Goal: Information Seeking & Learning: Learn about a topic

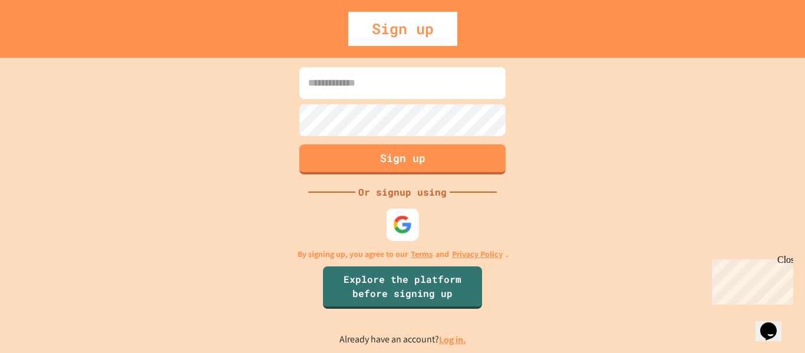
click at [403, 221] on img at bounding box center [402, 223] width 19 height 19
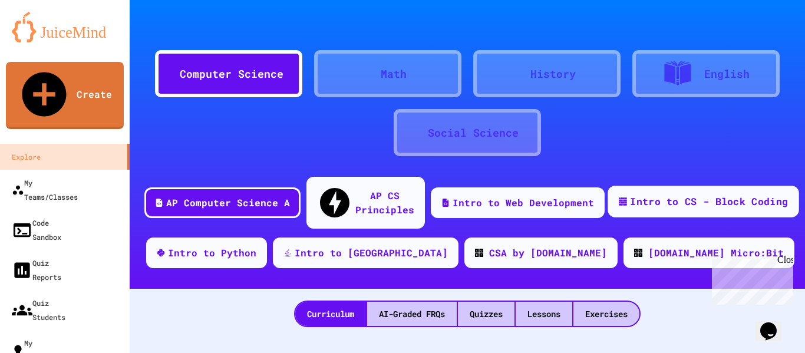
click at [646, 194] on div "Intro to CS - Block Coding" at bounding box center [709, 201] width 158 height 15
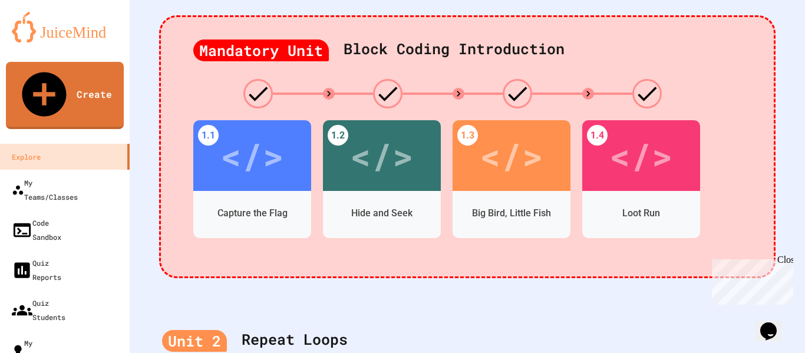
scroll to position [295, 0]
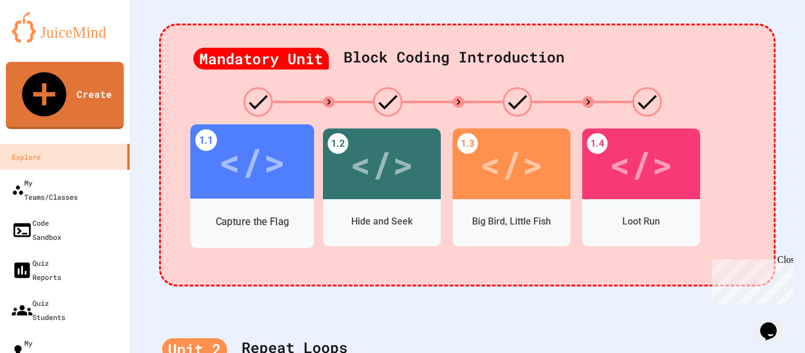
click at [265, 150] on div "</>" at bounding box center [252, 162] width 67 height 56
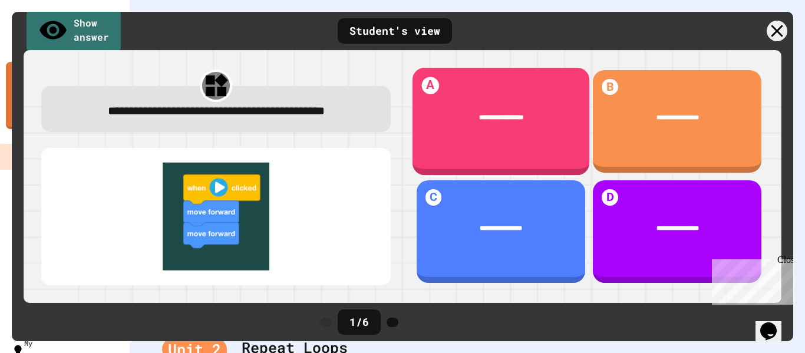
click at [497, 131] on div "**********" at bounding box center [500, 118] width 177 height 36
click at [487, 124] on div "**********" at bounding box center [500, 118] width 177 height 36
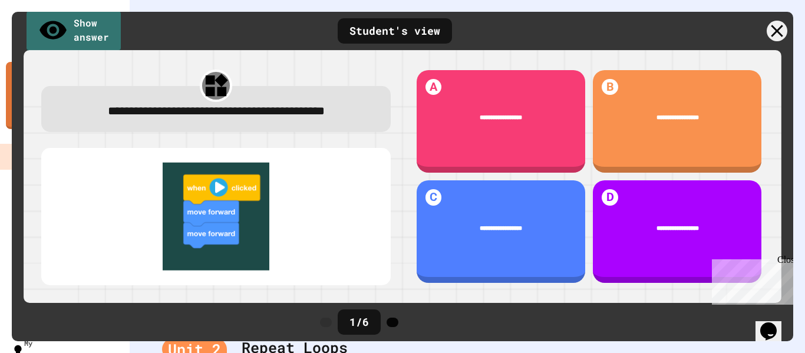
click at [392, 322] on icon at bounding box center [392, 322] width 0 height 0
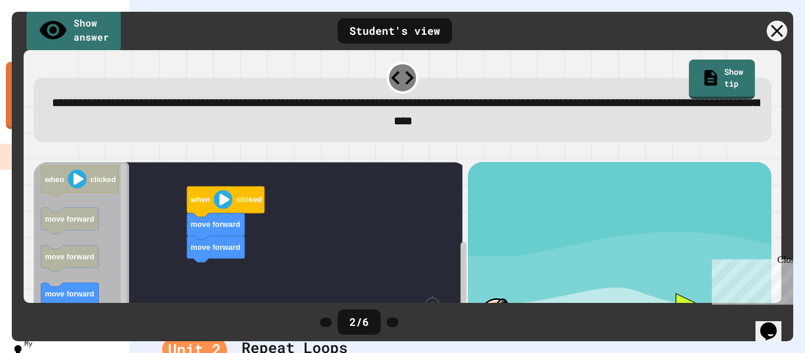
click at [223, 206] on image "Blockly Workspace" at bounding box center [222, 199] width 19 height 19
click at [351, 209] on div "move forward move forward when clicked when clicked move forward move forward m…" at bounding box center [251, 272] width 434 height 221
click at [701, 80] on link "Show tip" at bounding box center [722, 78] width 67 height 41
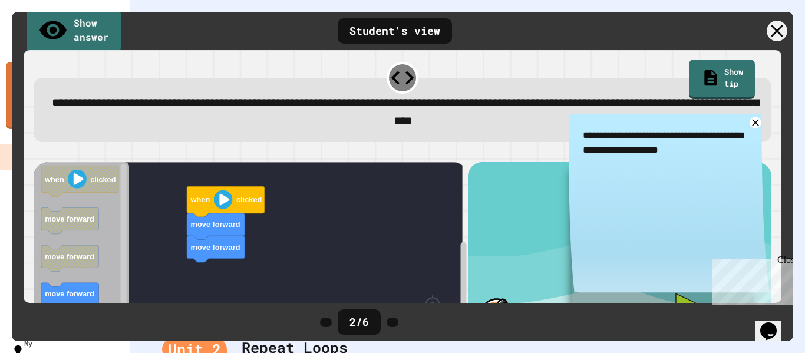
click at [231, 270] on div "move forward move forward when clicked when clicked move forward move forward m…" at bounding box center [251, 272] width 434 height 221
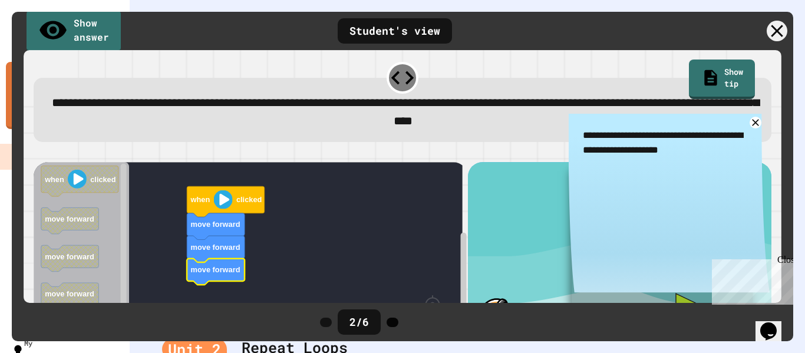
click at [392, 322] on icon at bounding box center [392, 322] width 0 height 0
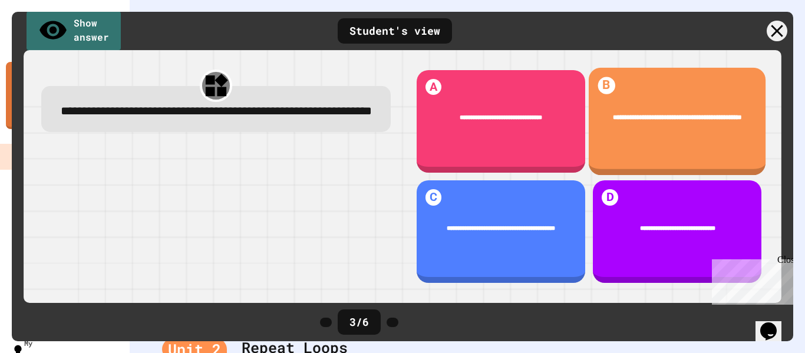
click at [663, 120] on span "**********" at bounding box center [677, 117] width 128 height 6
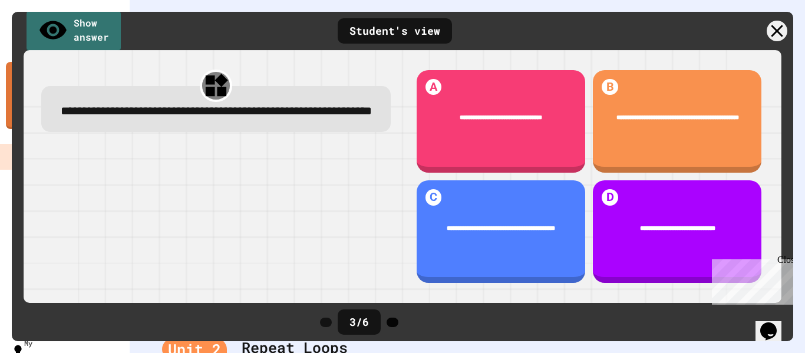
click at [392, 322] on icon at bounding box center [392, 322] width 0 height 0
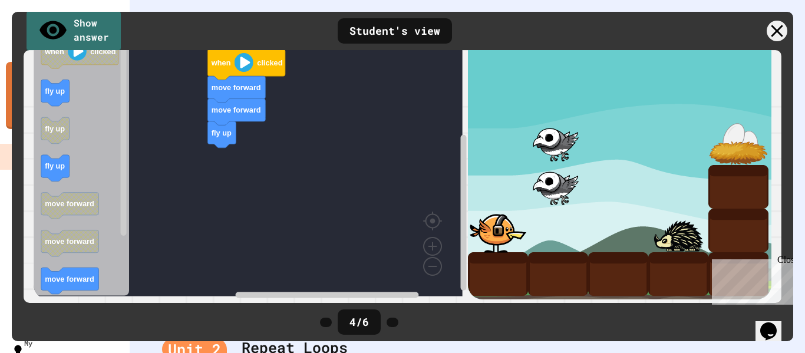
scroll to position [135, 0]
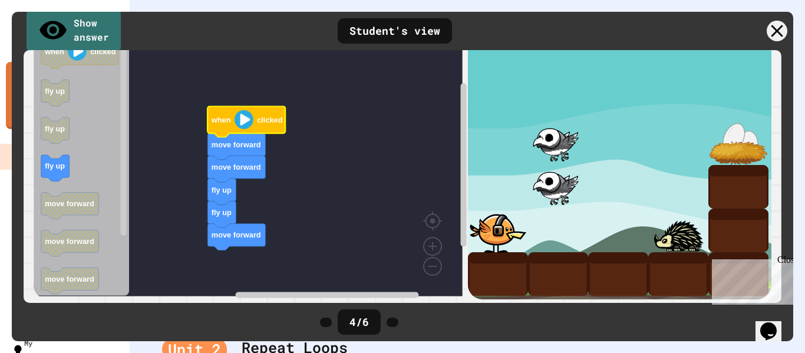
click at [246, 113] on image "Blockly Workspace" at bounding box center [243, 119] width 19 height 19
click at [246, 124] on icon "Blockly Workspace" at bounding box center [246, 121] width 78 height 31
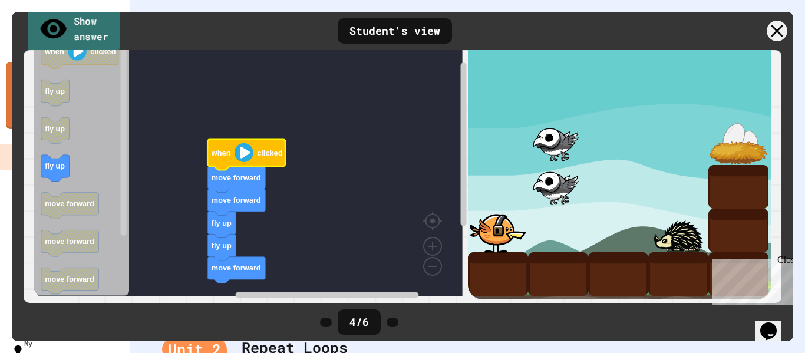
click at [84, 32] on link "Show answer" at bounding box center [74, 30] width 92 height 46
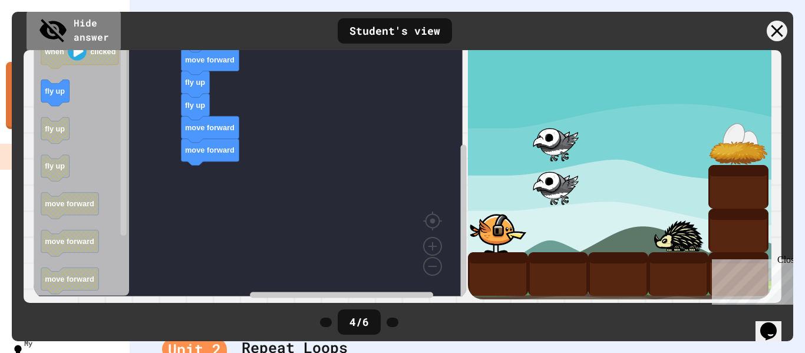
scroll to position [77, 0]
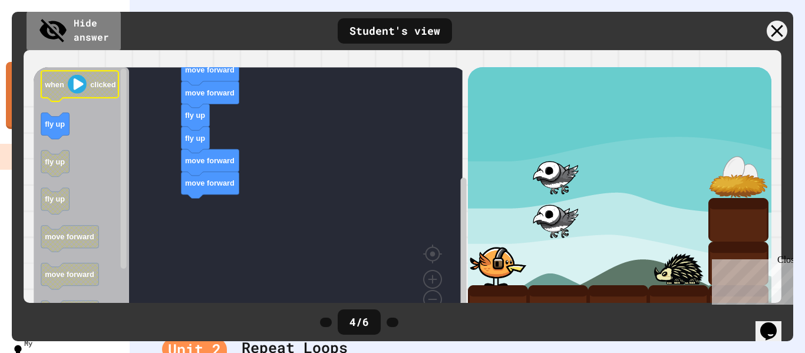
click at [81, 94] on image "Blockly Workspace" at bounding box center [77, 84] width 19 height 19
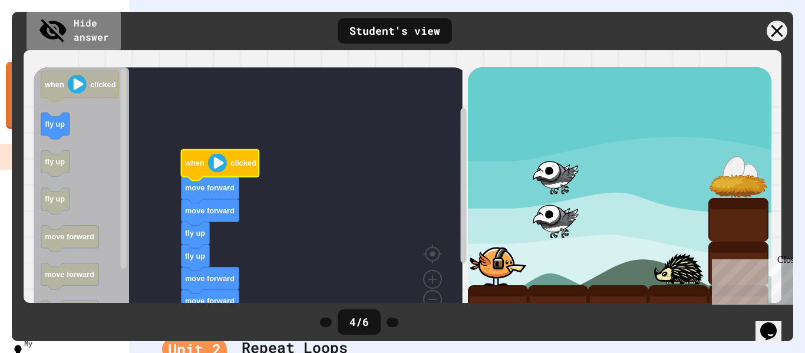
click at [223, 172] on image "Blockly Workspace" at bounding box center [217, 162] width 19 height 19
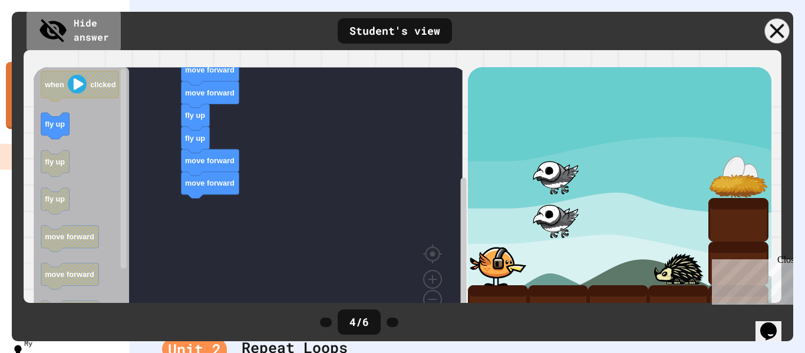
click at [772, 31] on icon at bounding box center [777, 31] width 25 height 25
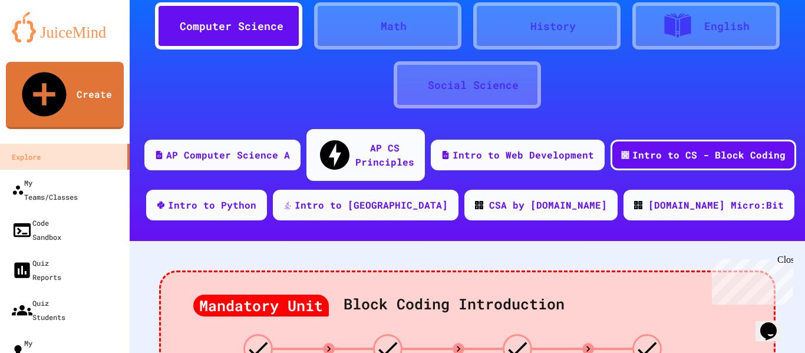
scroll to position [236, 0]
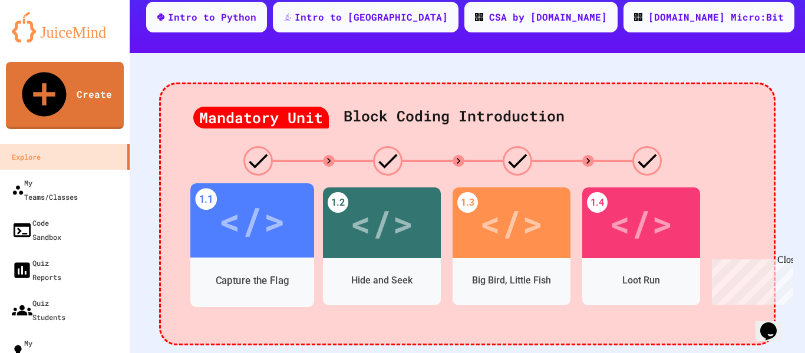
click at [277, 209] on div "</>" at bounding box center [252, 221] width 67 height 56
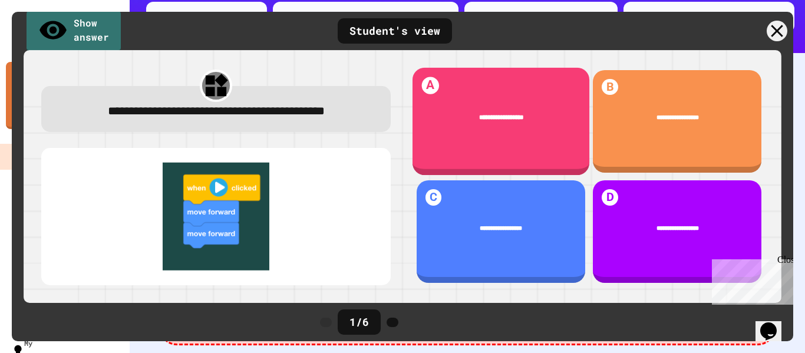
click at [522, 127] on div "**********" at bounding box center [500, 118] width 177 height 36
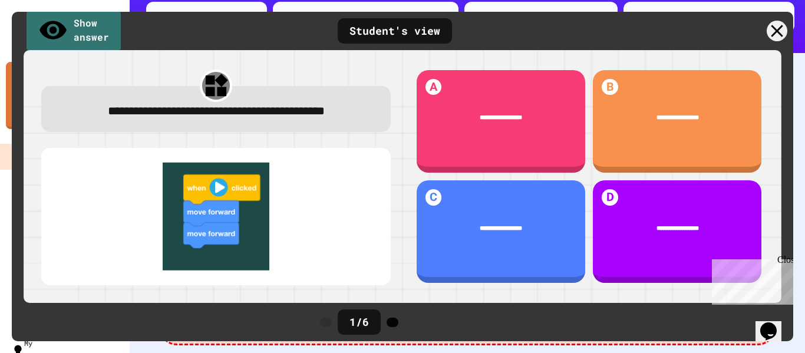
click at [392, 322] on icon at bounding box center [392, 322] width 0 height 0
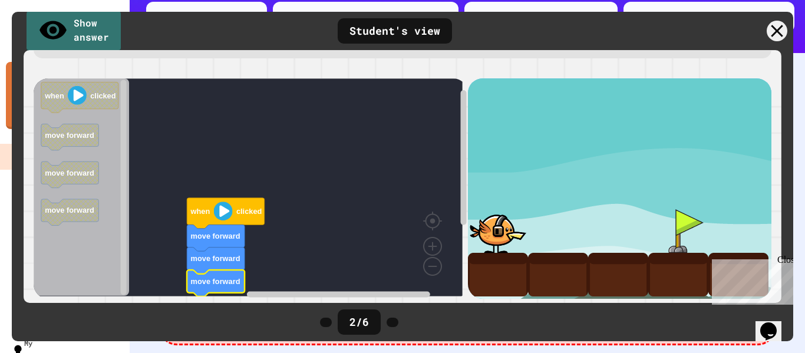
scroll to position [92, 0]
click at [222, 207] on image "Blockly Workspace" at bounding box center [222, 210] width 19 height 19
click at [223, 207] on image "Blockly Workspace" at bounding box center [222, 210] width 19 height 19
click at [225, 205] on image "Blockly Workspace" at bounding box center [222, 210] width 19 height 19
click at [791, 257] on div "Close" at bounding box center [784, 262] width 15 height 15
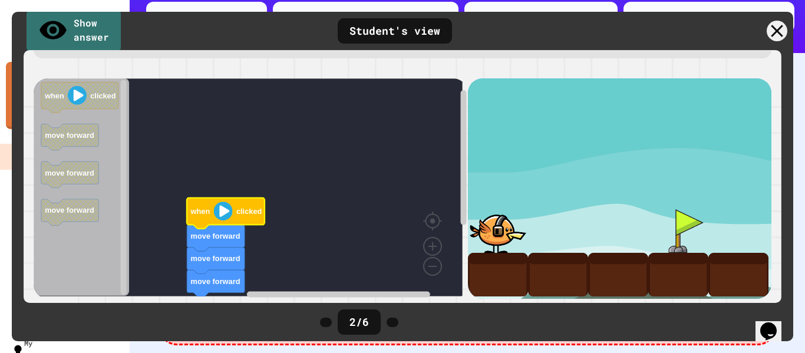
click at [230, 207] on image "Blockly Workspace" at bounding box center [222, 210] width 19 height 19
click at [222, 205] on image "Blockly Workspace" at bounding box center [222, 210] width 19 height 19
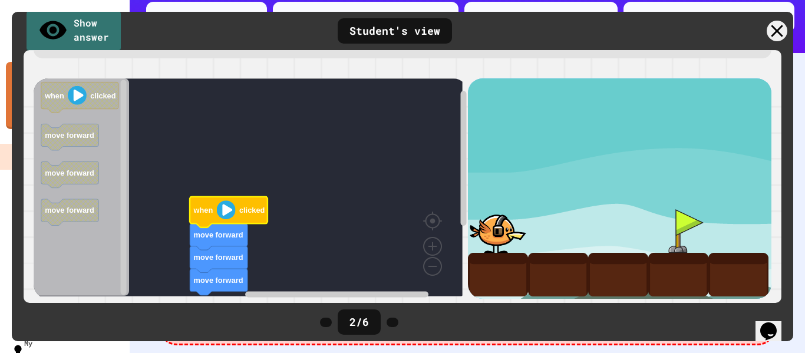
click at [398, 27] on div "Student's view" at bounding box center [395, 30] width 114 height 25
click at [396, 31] on div "Student's view" at bounding box center [395, 30] width 114 height 25
click at [87, 28] on link "Show answer" at bounding box center [74, 30] width 96 height 46
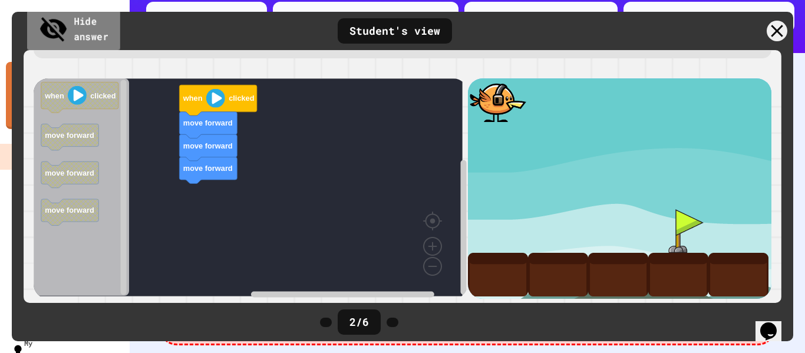
scroll to position [0, 0]
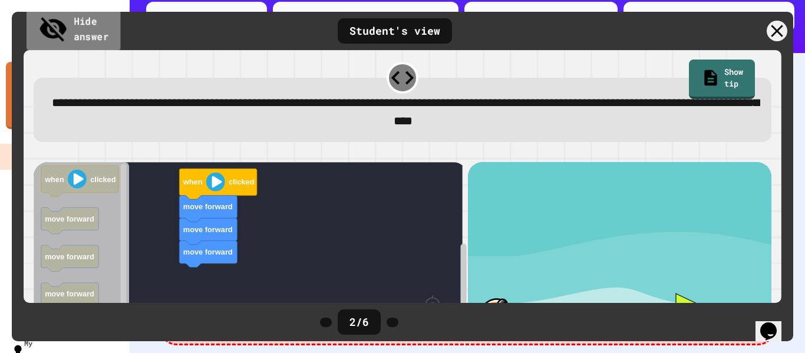
click at [91, 27] on link "Hide answer" at bounding box center [74, 30] width 94 height 46
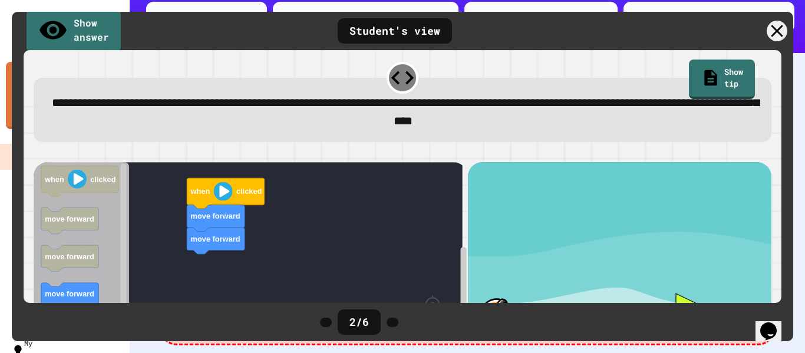
click at [222, 196] on image "Blockly Workspace" at bounding box center [222, 190] width 19 height 19
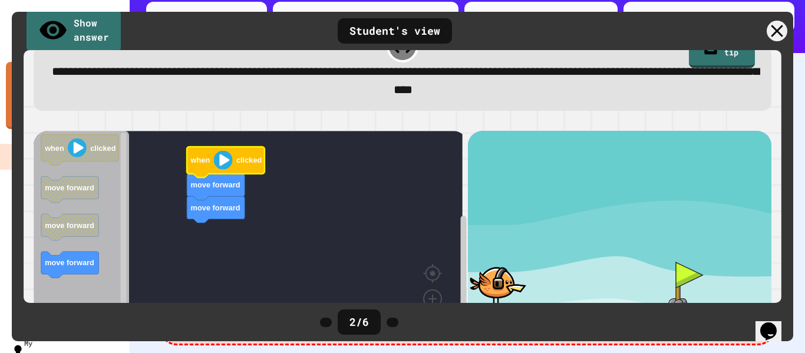
scroll to position [92, 0]
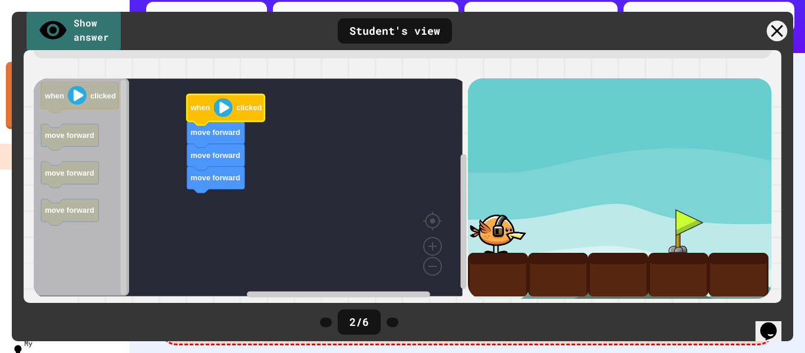
click at [228, 107] on image "Blockly Workspace" at bounding box center [222, 107] width 19 height 19
click at [223, 107] on image "Blockly Workspace" at bounding box center [222, 107] width 19 height 19
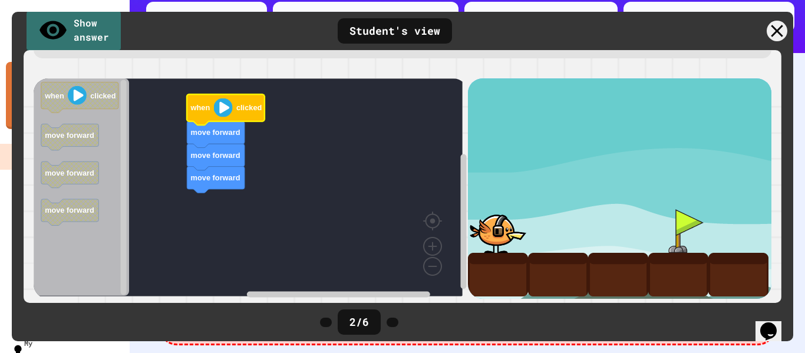
click at [223, 107] on image "Blockly Workspace" at bounding box center [222, 107] width 19 height 19
click at [392, 322] on icon at bounding box center [392, 322] width 0 height 0
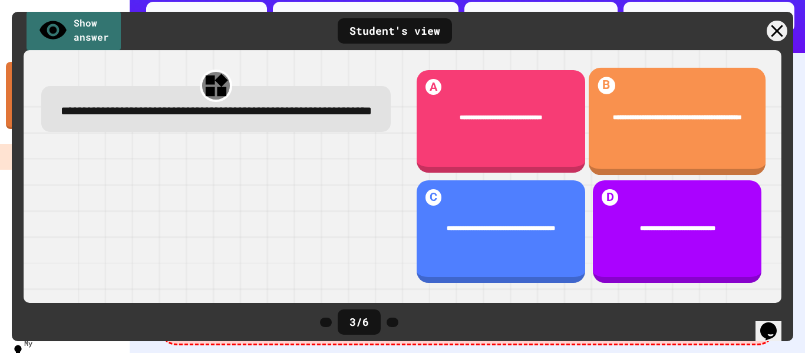
click at [658, 136] on div "**********" at bounding box center [677, 118] width 177 height 36
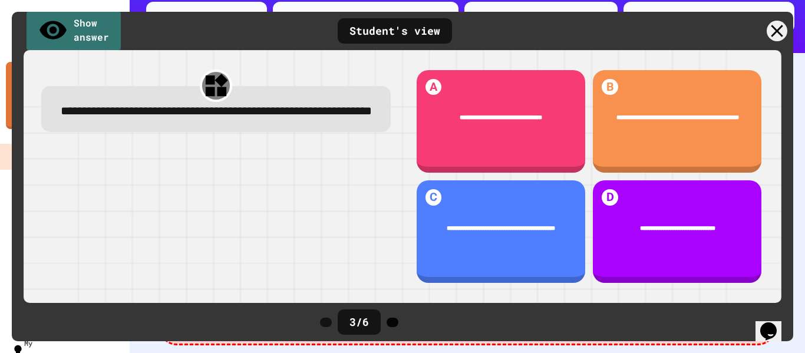
click at [404, 325] on icon at bounding box center [399, 329] width 9 height 9
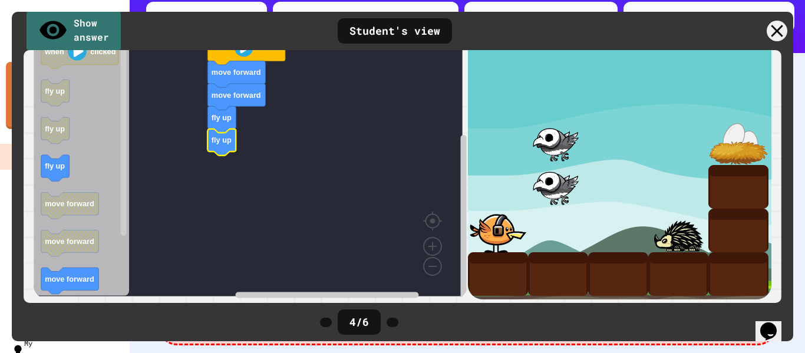
scroll to position [135, 0]
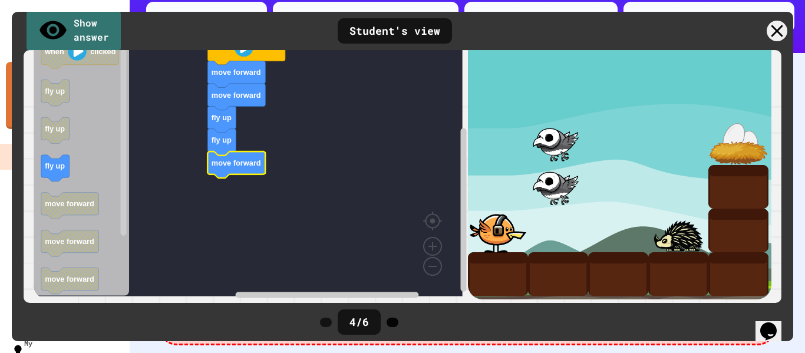
click at [392, 322] on icon at bounding box center [392, 322] width 0 height 0
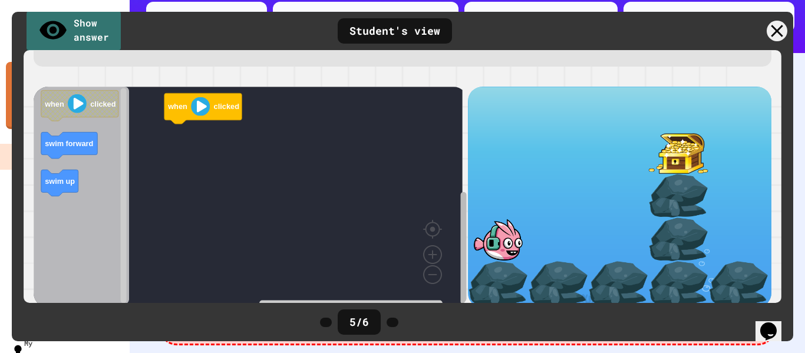
scroll to position [73, 0]
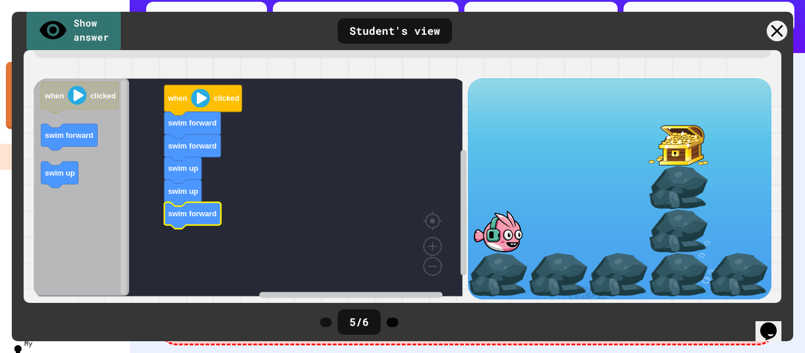
click at [392, 322] on icon at bounding box center [392, 322] width 0 height 0
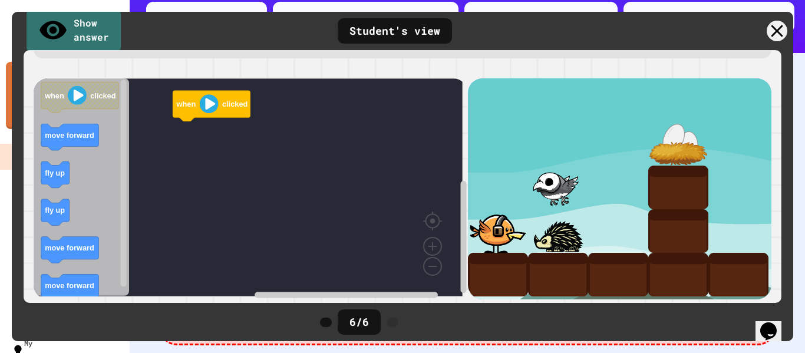
scroll to position [92, 0]
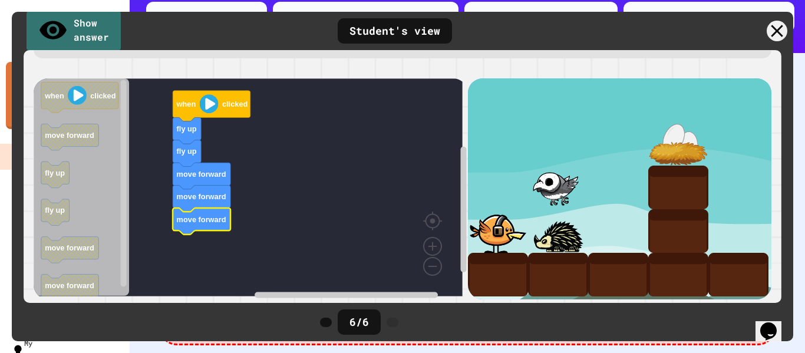
click at [404, 325] on icon at bounding box center [399, 329] width 9 height 9
click at [101, 29] on link "Show answer" at bounding box center [74, 30] width 94 height 46
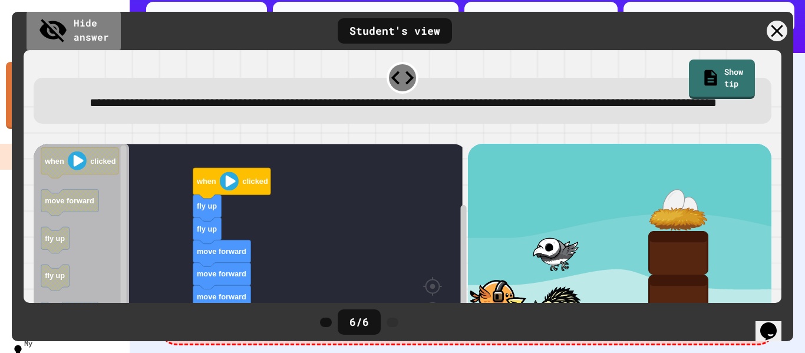
click at [235, 190] on image "Blockly Workspace" at bounding box center [229, 180] width 19 height 19
click at [230, 190] on image "Blockly Workspace" at bounding box center [229, 180] width 19 height 19
click at [232, 190] on image "Blockly Workspace" at bounding box center [229, 180] width 19 height 19
click at [110, 32] on link "Hide answer" at bounding box center [73, 30] width 91 height 46
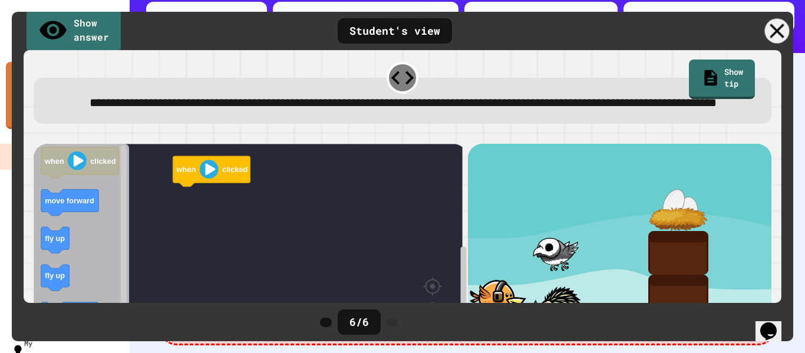
click at [775, 37] on icon at bounding box center [777, 31] width 25 height 25
